Goal: Communication & Community: Answer question/provide support

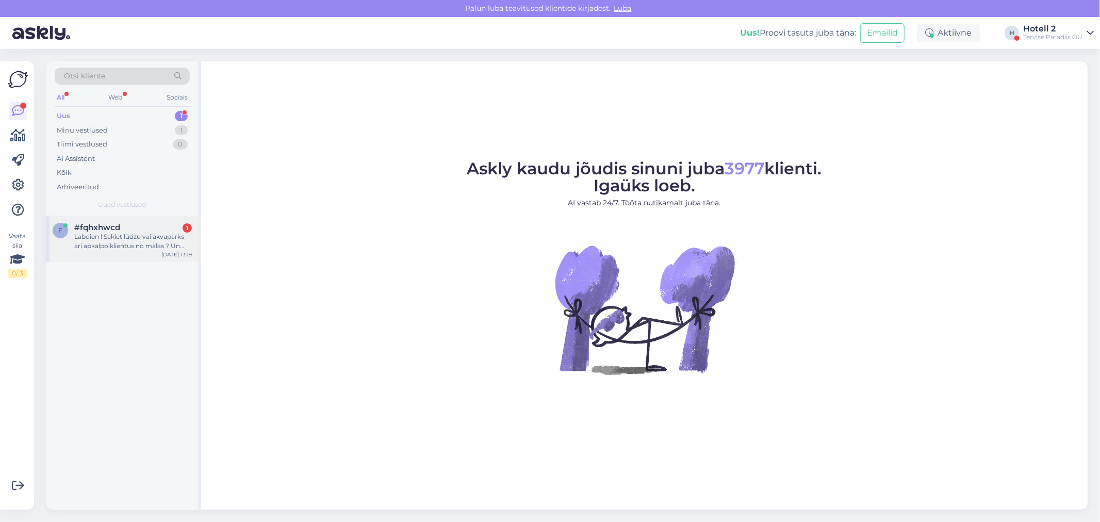
drag, startPoint x: 115, startPoint y: 239, endPoint x: 125, endPoint y: 244, distance: 10.4
click at [116, 239] on div "Labdien ! Sakiet lūdzu vai akvaparks ari apkalpo klientus no malas ? Un kāda ir…" at bounding box center [133, 241] width 118 height 19
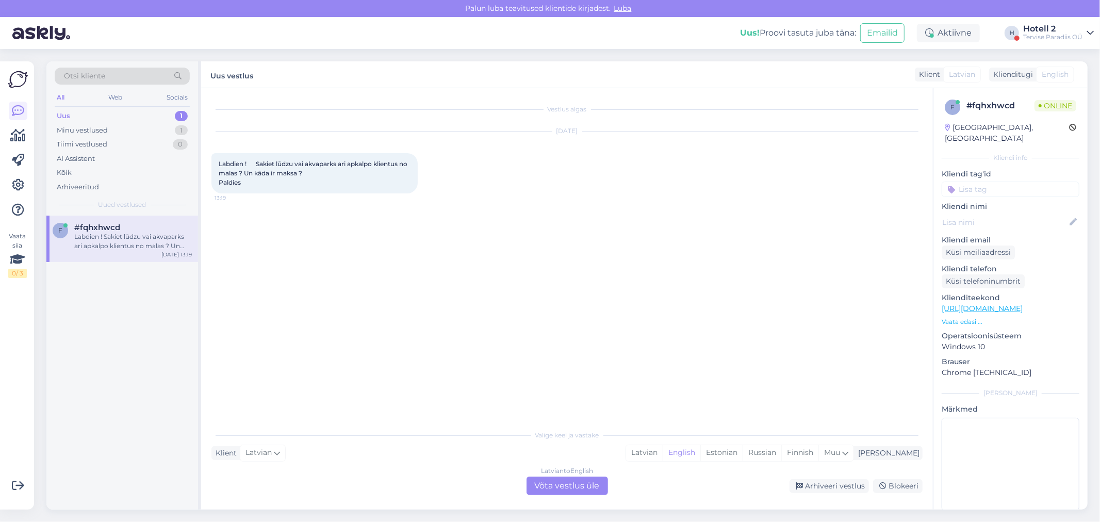
click at [565, 477] on div "Latvian to English Võta vestlus üle" at bounding box center [566, 485] width 81 height 19
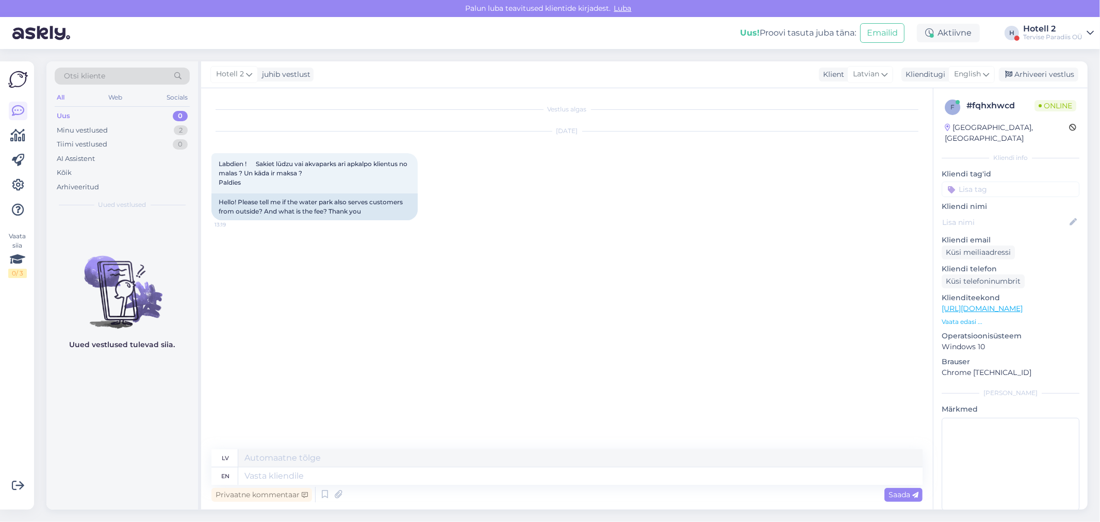
click at [249, 485] on div "Privaatne kommentaar Saada" at bounding box center [566, 495] width 711 height 20
click at [253, 481] on textarea at bounding box center [580, 476] width 684 height 18
type textarea "Hello!"
type textarea "Sveiki!"
type textarea "Hello! Yes, y"
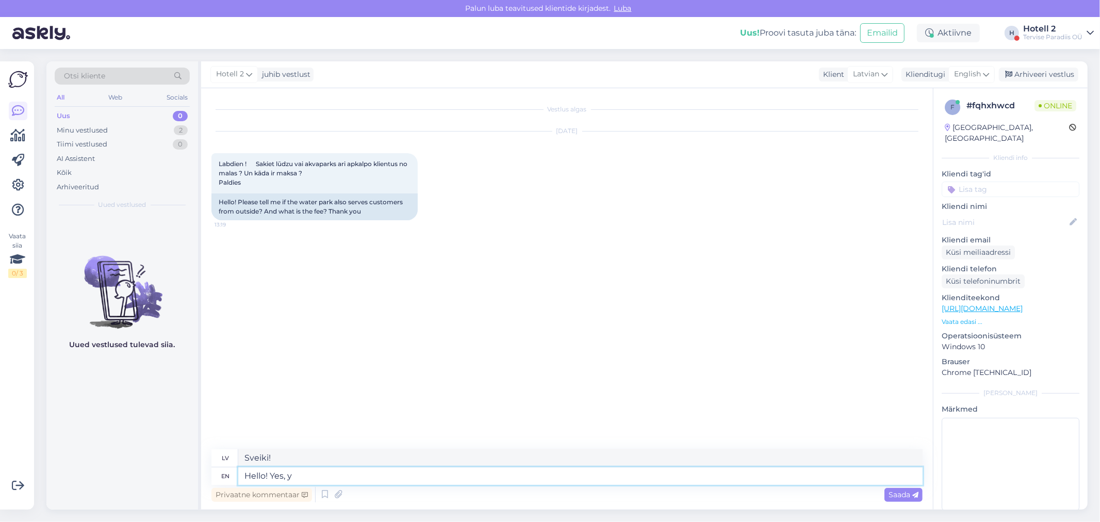
type textarea "Sveiki! [PERSON_NAME],"
type textarea "Hello! Yes, you a"
type textarea "Sveiki! Jā, tu"
type textarea "Hello! Yes, you c"
type textarea "Sveiki! [PERSON_NAME], jūs varat"
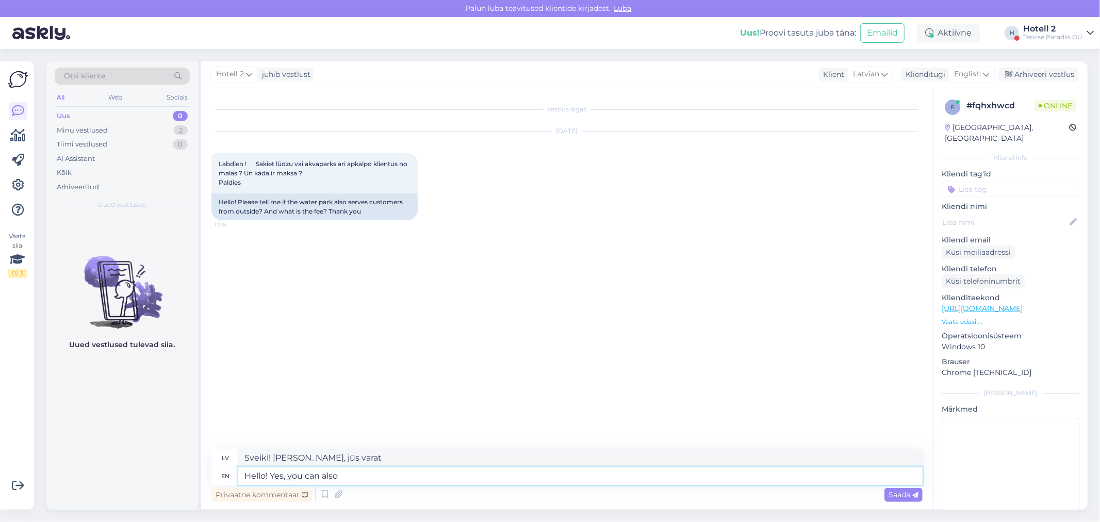
type textarea "Hello! Yes, you can also"
type textarea "Sveiki! [PERSON_NAME], jūs [PERSON_NAME]"
type textarea "Hello! Yes, you can also visit"
type textarea "Sveiki! [PERSON_NAME], jūs [PERSON_NAME] apmeklēt"
type textarea "Hello! Yes, you can also visit our"
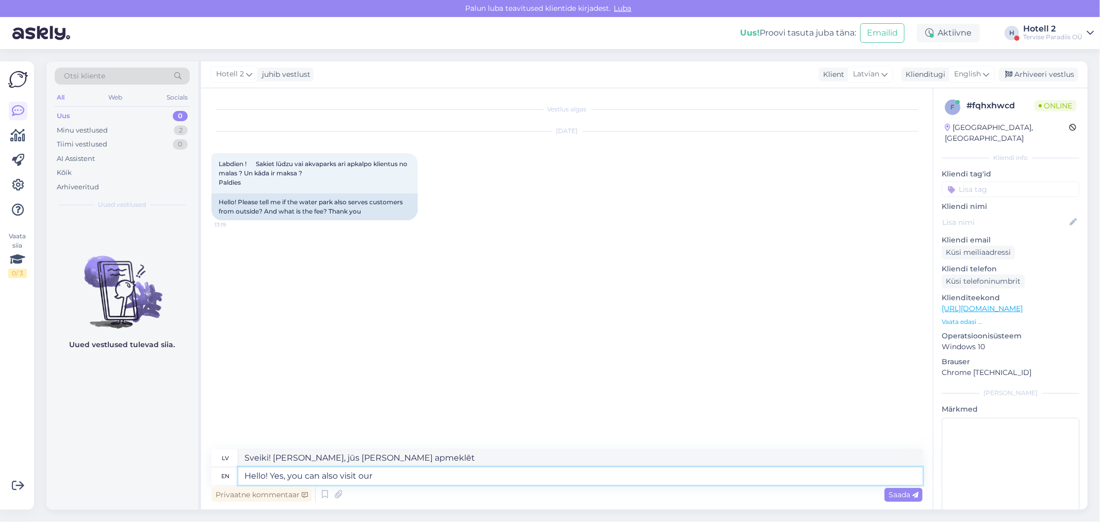
type textarea "Sveiki! [PERSON_NAME], jūs [PERSON_NAME] apmeklēt mūsu"
type textarea "Hello! Yes, you can also visit our wate"
type textarea "Sveiki! [PERSON_NAME], jūs varat apmeklēt arī mūsu ūdenskrātuvi"
type textarea "Hello! Yes, you can also visit our water"
type textarea "Sveiki! [PERSON_NAME], jūs varat apmeklēt arī mūsu ūdenstilpni"
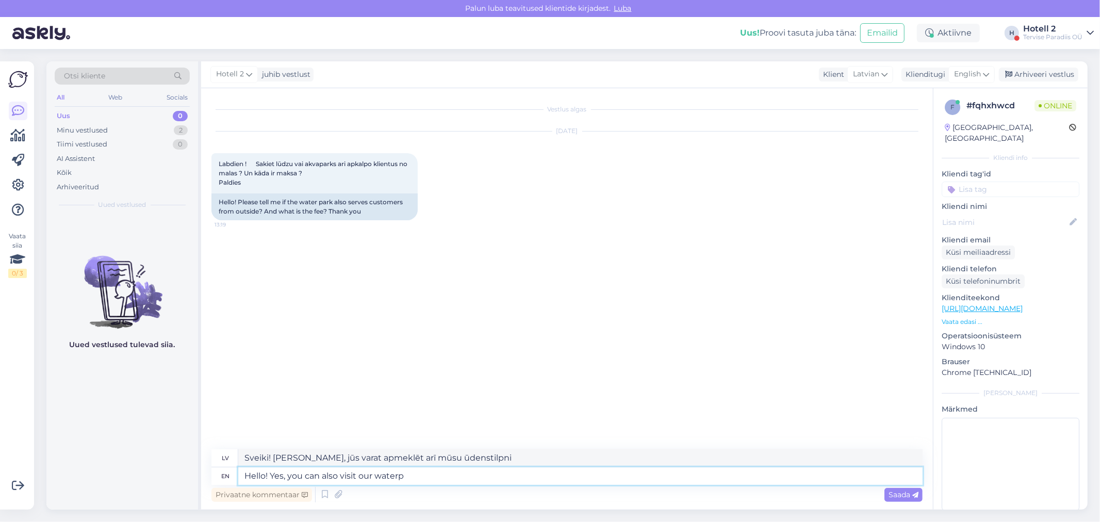
type textarea "Hello! Yes, you can also visit our waterp"
type textarea "Sveiki! [PERSON_NAME], jūs varat apmeklēt arī mūsu ūdenskrātuvi"
type textarea "Hello! Yes, you can also visit our water p"
type textarea "Sveiki! [PERSON_NAME], jūs varat apmeklēt arī mūsu ūdenstilpni"
type textarea "Hello! Yes, you can also visit our water park"
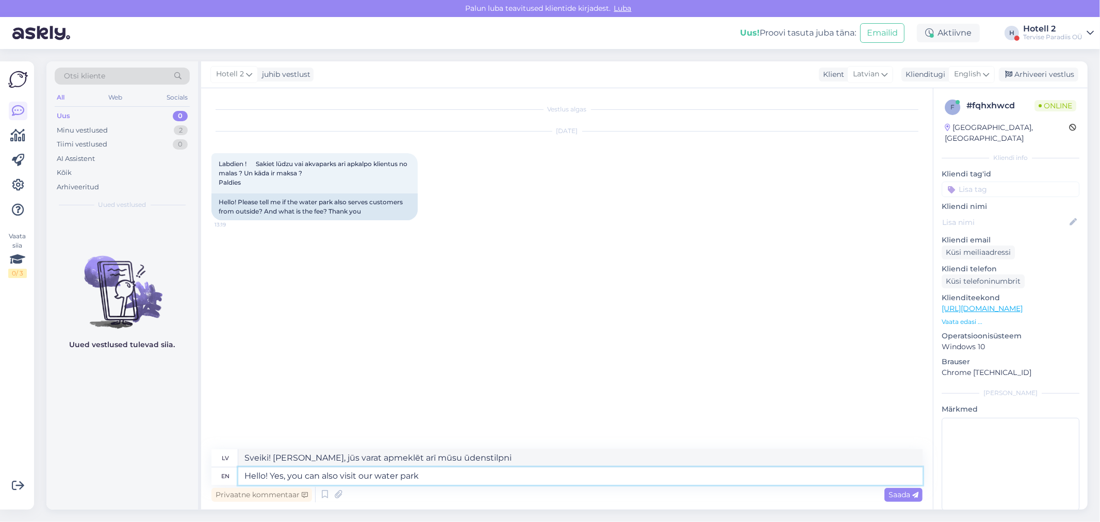
type textarea "Sveiki! [PERSON_NAME], jūs varat apmeklēt arī mūsu akvaparku"
type textarea "Hello! Yes, you can also visit our water park for customers"
type textarea "Sveiki! [PERSON_NAME], jūs varat apmeklēt arī mūsu akvaparku klientiem."
type textarea "Hello! Yes, you can also visit our water park for customers from"
type textarea "Sveiki! [PERSON_NAME], [PERSON_NAME] akvaparku var apmeklēt arī no plkst."
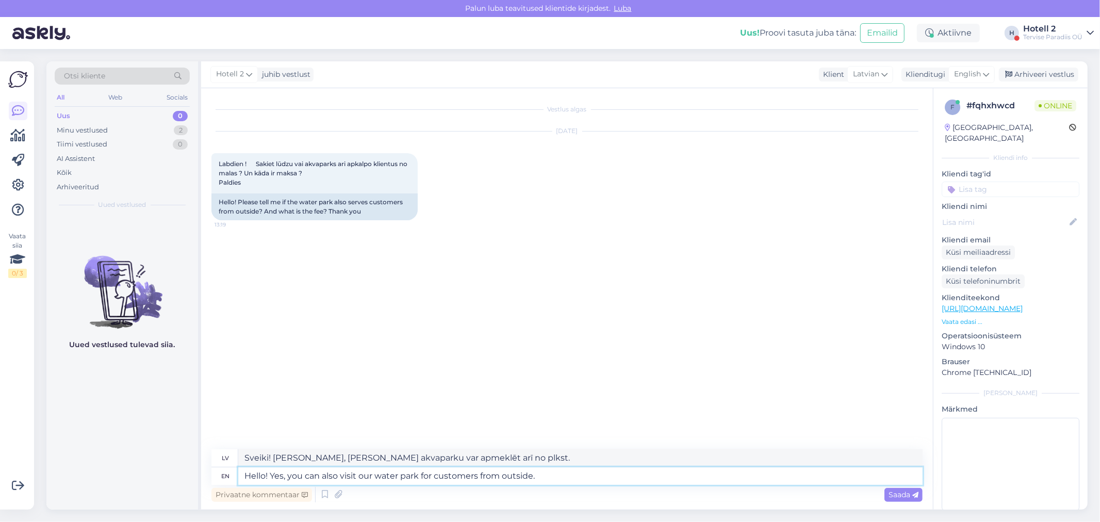
type textarea "Hello! Yes, you can also visit our water park for customers from outside."
type textarea "Sveiki! [PERSON_NAME], [PERSON_NAME] akvaparku var apmeklēt arī klienti no ārpu…"
type textarea "Hello! Yes, you can also visit our water park for customers from outside.."
type textarea "Sveiki! [PERSON_NAME], [PERSON_NAME] akvaparku var apmeklēt arī klienti no outs…"
type textarea "Hello! Yes, you can also visit our water park for customers from outside.. The …"
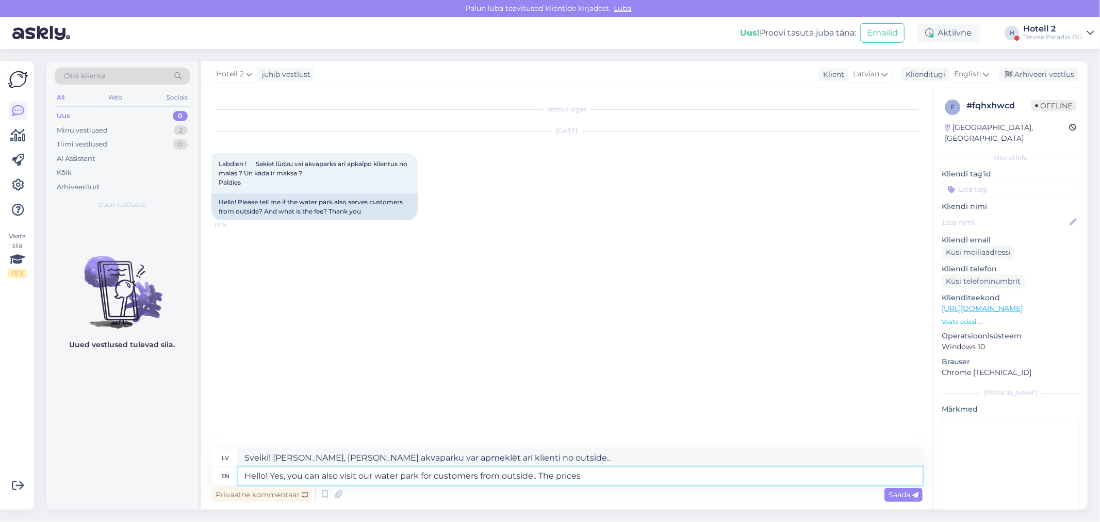
type textarea "Sveiki! [PERSON_NAME], [PERSON_NAME] akvaparku var apmeklēt arī klienti no outs…"
type textarea "Hello! Yes, you can also visit our water park for customers from outside.. The …"
type textarea "Sveiki! [PERSON_NAME], [PERSON_NAME] akvaparku var apmeklēt arī klienti no outs…"
type textarea "Hello! Yes, you can also visit our water park for customers from outside.. The …"
type textarea "Sveiki! [PERSON_NAME], [PERSON_NAME] akvaparku var apmeklēt arī klienti no outs…"
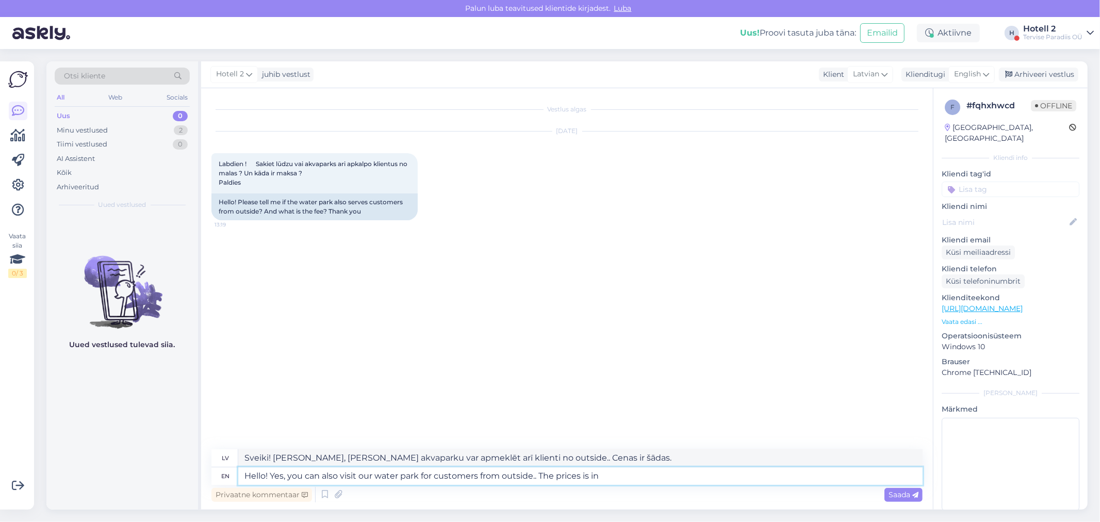
type textarea "Hello! Yes, you can also visit our water park for customers from outside.. The …"
type textarea "Sveiki! [PERSON_NAME], [PERSON_NAME] akvaparku var apmeklēt arī klienti no outs…"
type textarea "Hello! Yes, you can also visit our water park for customers from outside.. The …"
type textarea "Sveiki! [PERSON_NAME], [PERSON_NAME] akvaparku var apmeklēt arī klienti no outs…"
type textarea "Hello! Yes, you can also visit our water park for customers from outside.. The …"
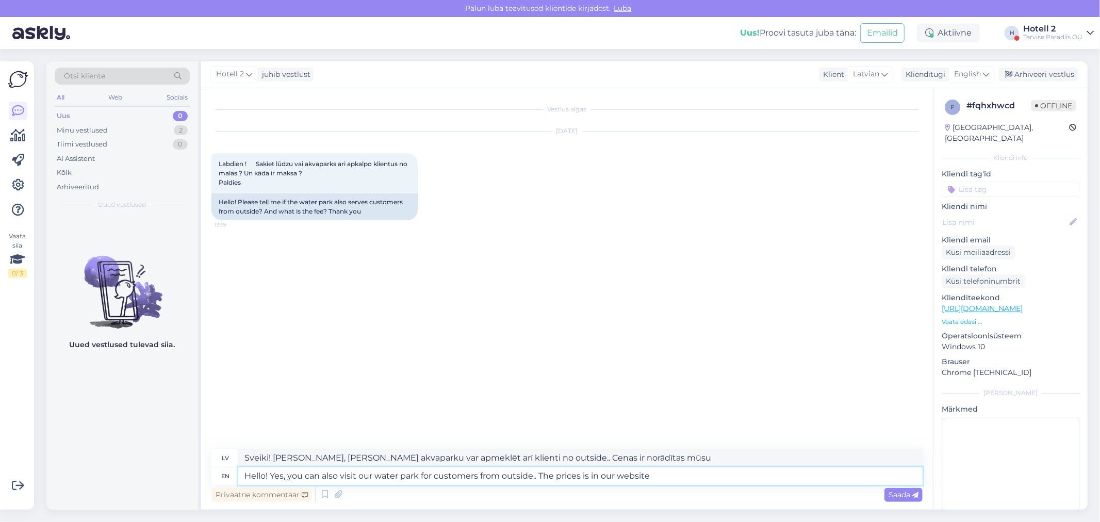
type textarea "Sveiki! [PERSON_NAME], [PERSON_NAME] akvaparku var apmeklēt arī klienti no outs…"
paste textarea "[URL][DOMAIN_NAME]"
type textarea "Hello! Yes, you can also visit our water park for customers from outside.. The …"
type textarea "Sveiki! [PERSON_NAME], [PERSON_NAME] akvaparku var apmeklēt arī klienti no outs…"
